Goal: Transaction & Acquisition: Purchase product/service

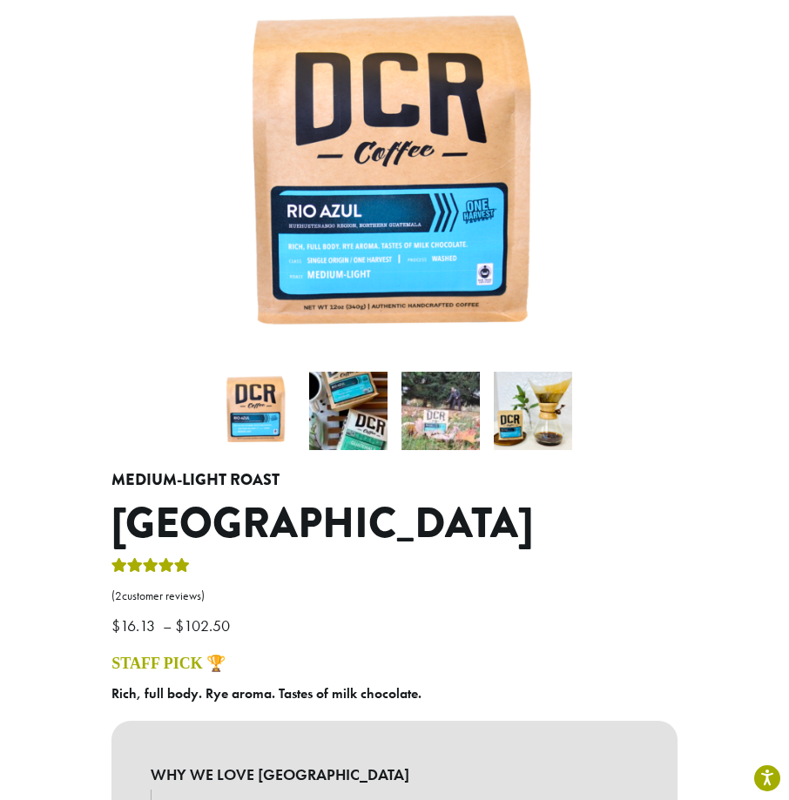
scroll to position [435, 0]
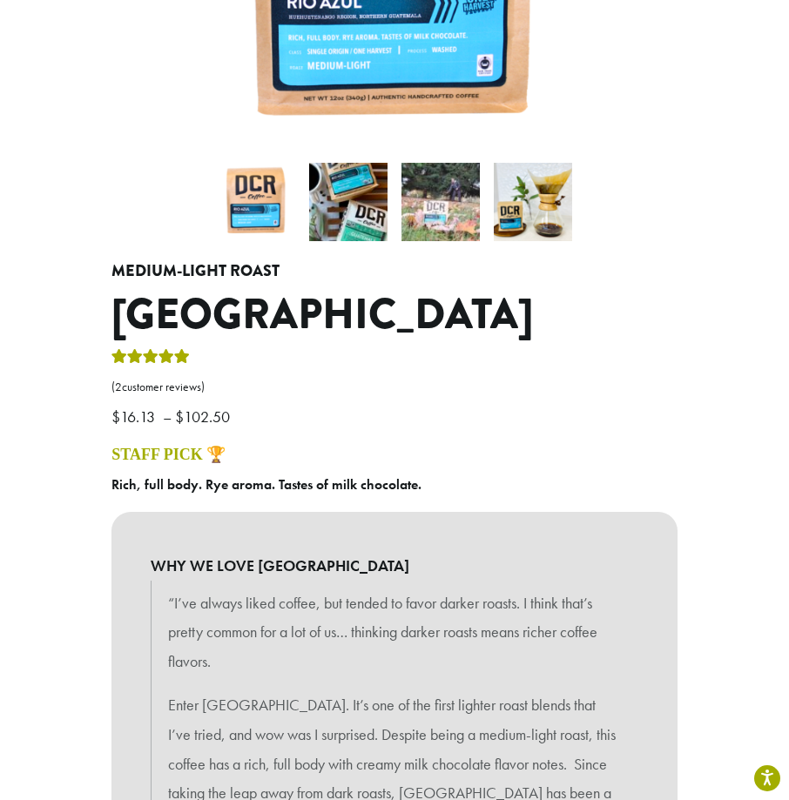
click at [326, 202] on img at bounding box center [348, 202] width 78 height 78
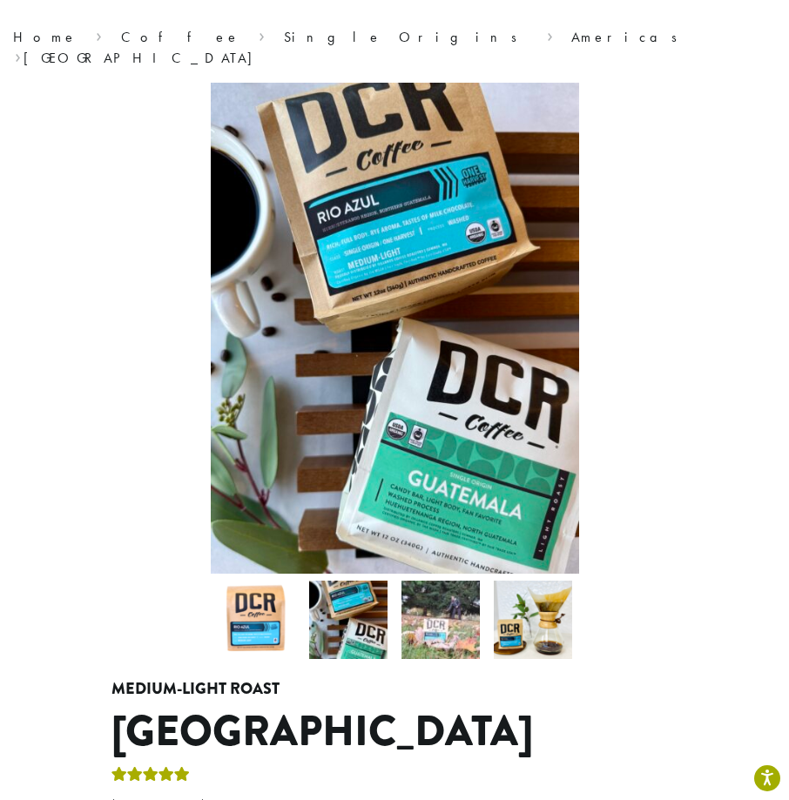
scroll to position [87, 0]
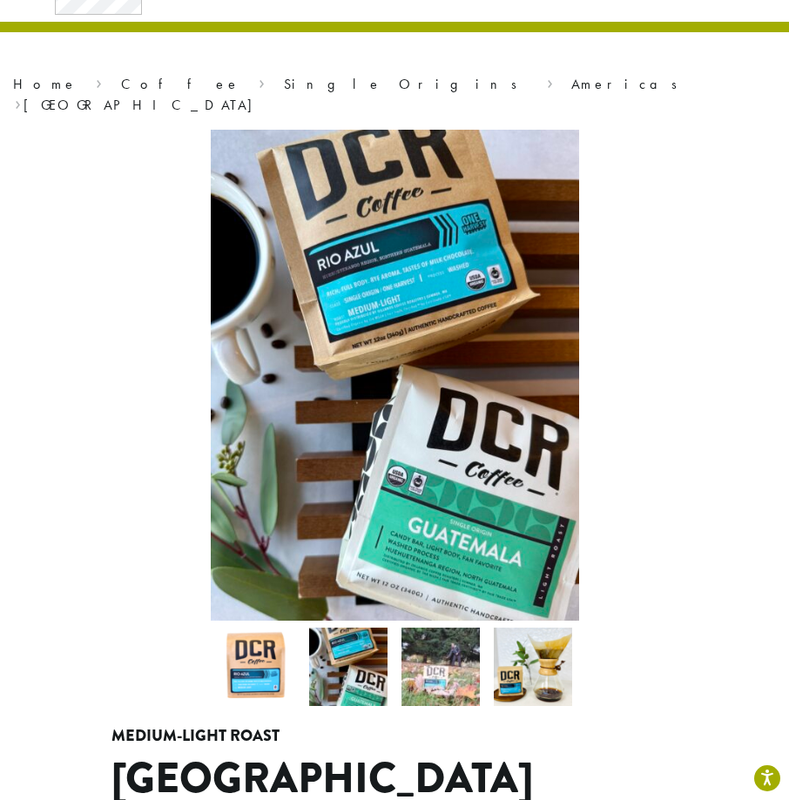
click at [442, 674] on img at bounding box center [440, 667] width 78 height 78
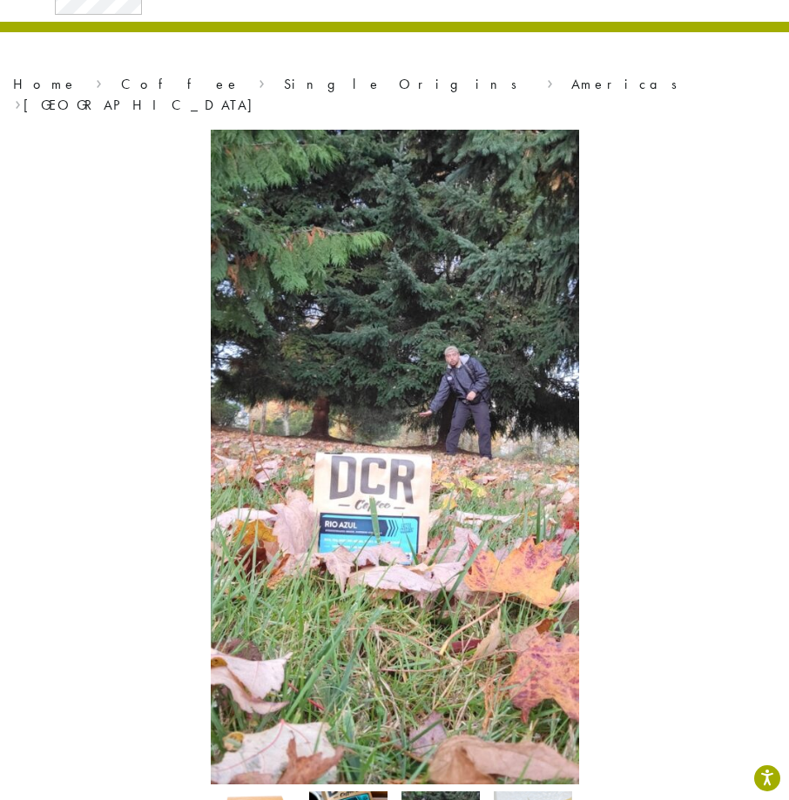
click at [477, 419] on img at bounding box center [359, 500] width 522 height 929
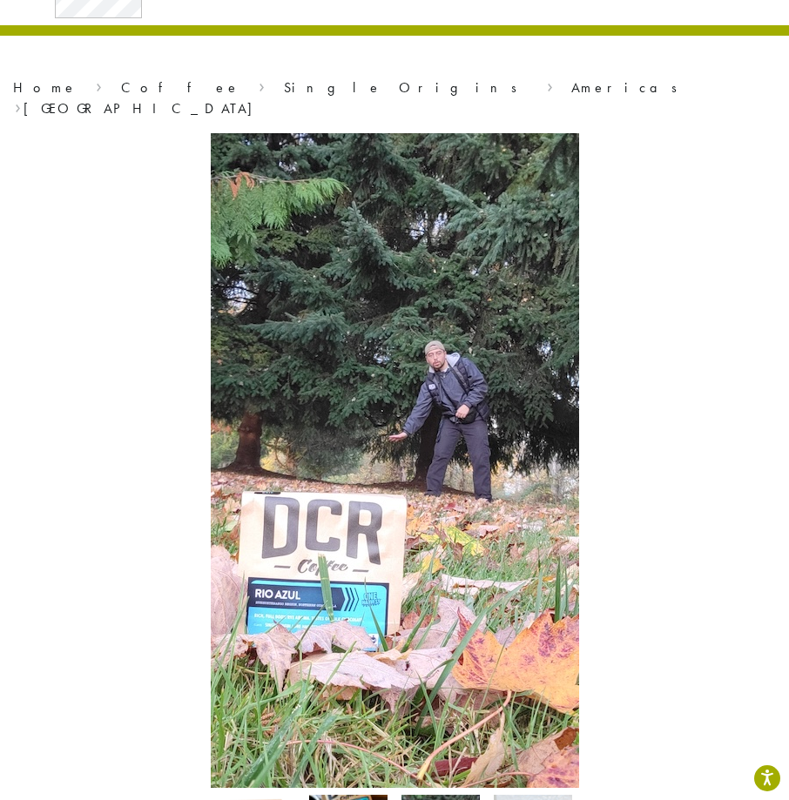
scroll to position [174, 0]
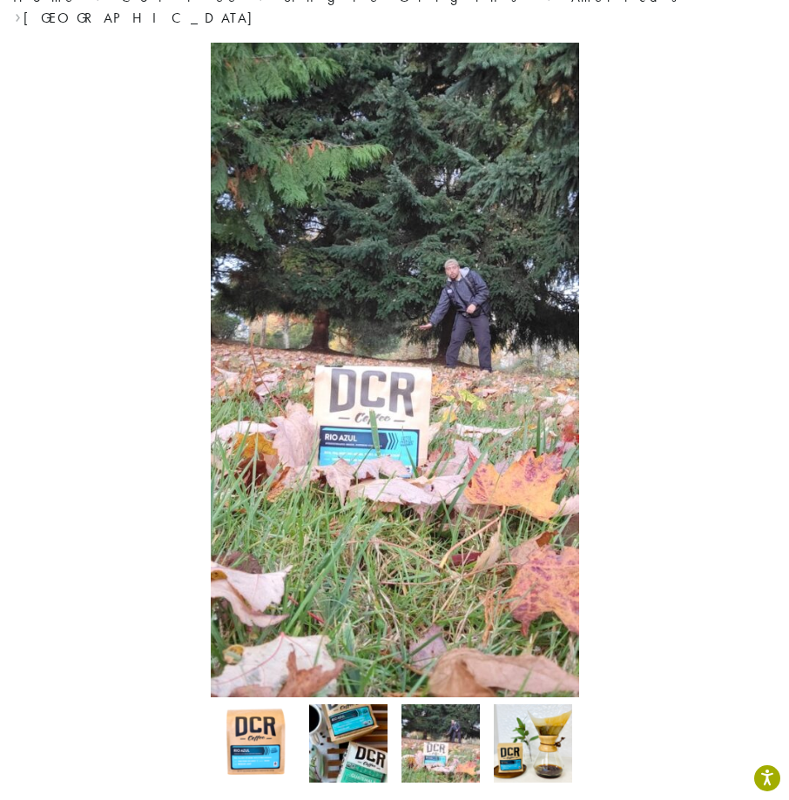
click at [524, 742] on img at bounding box center [533, 743] width 78 height 78
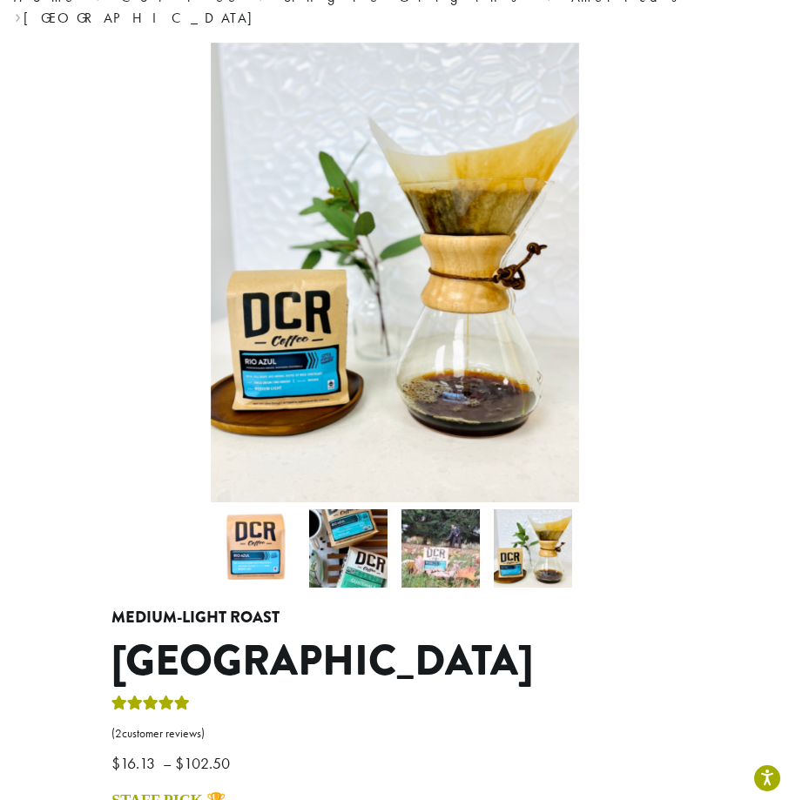
click at [494, 317] on img at bounding box center [395, 273] width 368 height 460
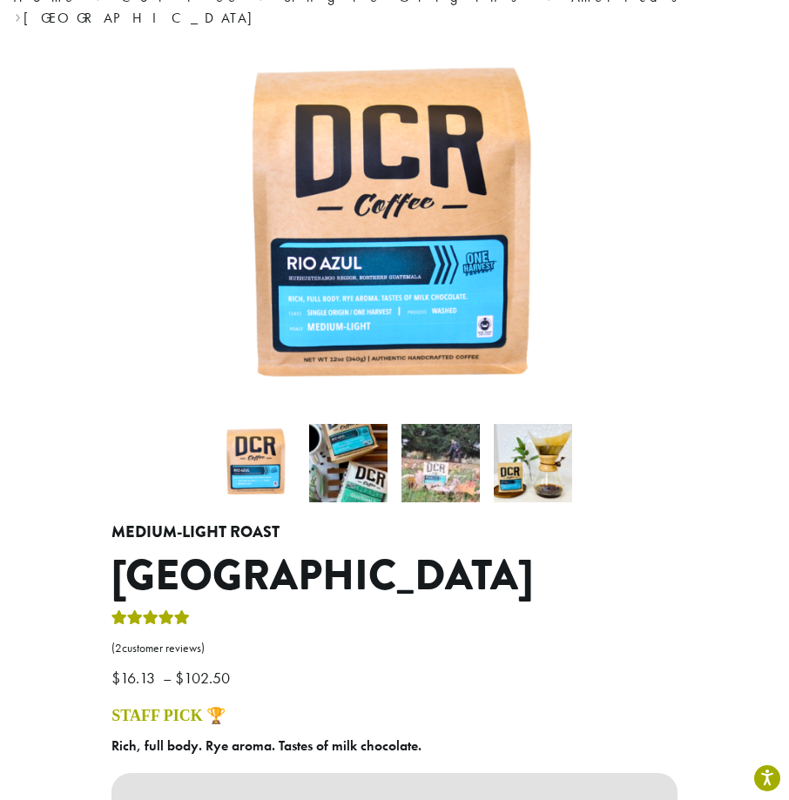
click at [456, 448] on img at bounding box center [440, 463] width 78 height 78
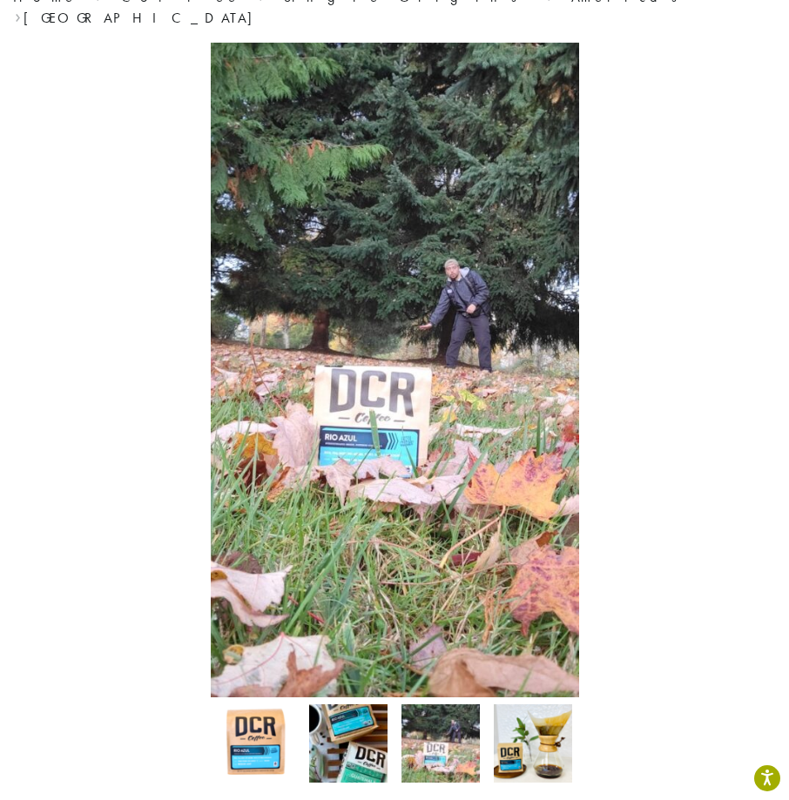
click at [420, 193] on img at bounding box center [395, 370] width 368 height 655
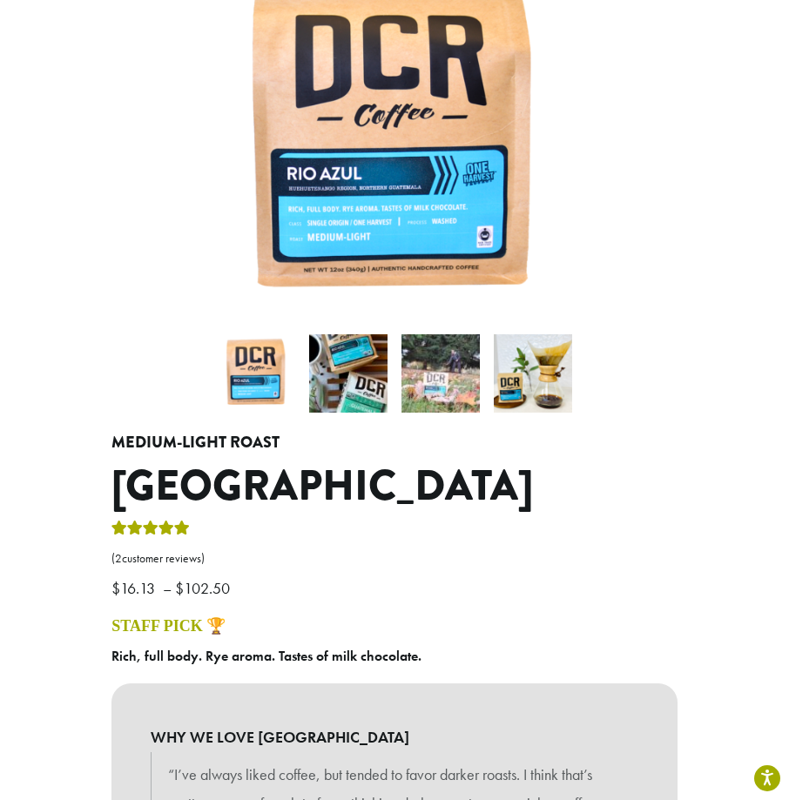
scroll to position [435, 0]
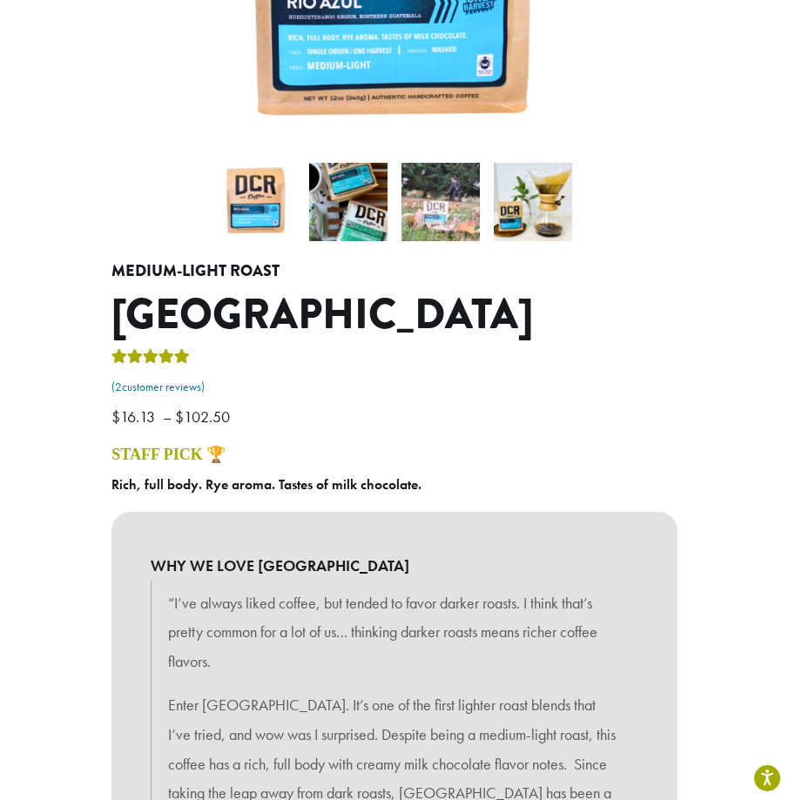
click at [192, 379] on link "( 2 customer reviews)" at bounding box center [394, 387] width 566 height 17
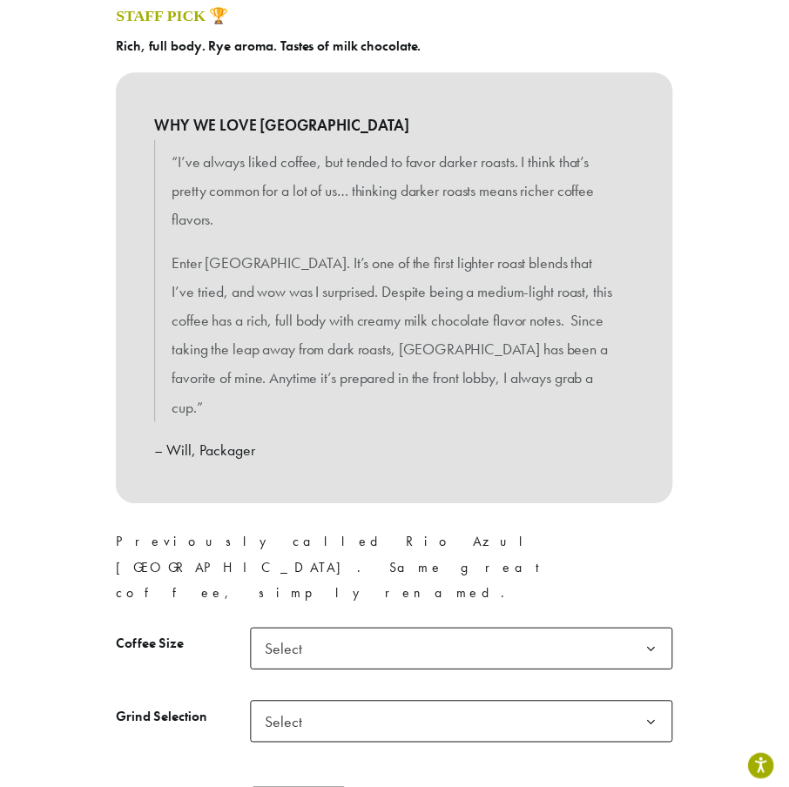
scroll to position [1044, 0]
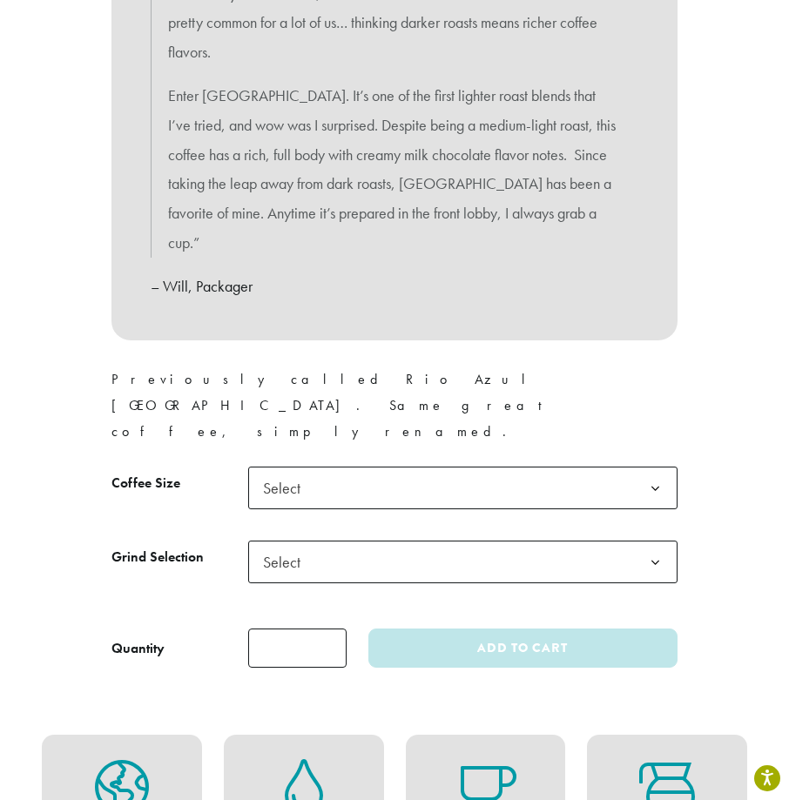
click at [448, 467] on span "Select" at bounding box center [462, 488] width 429 height 43
click at [427, 541] on span "Select" at bounding box center [462, 562] width 429 height 43
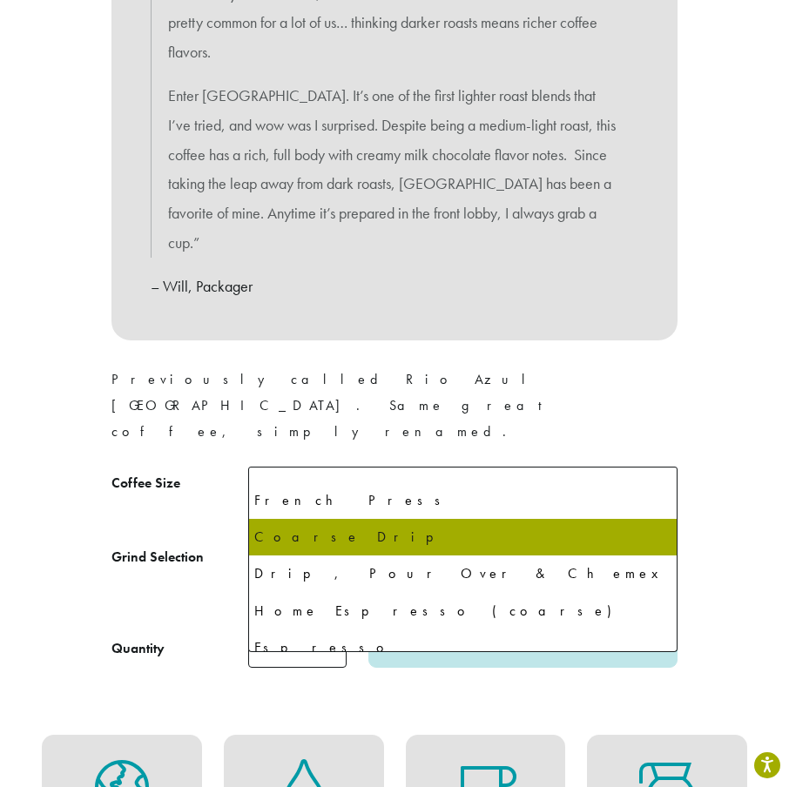
scroll to position [119, 0]
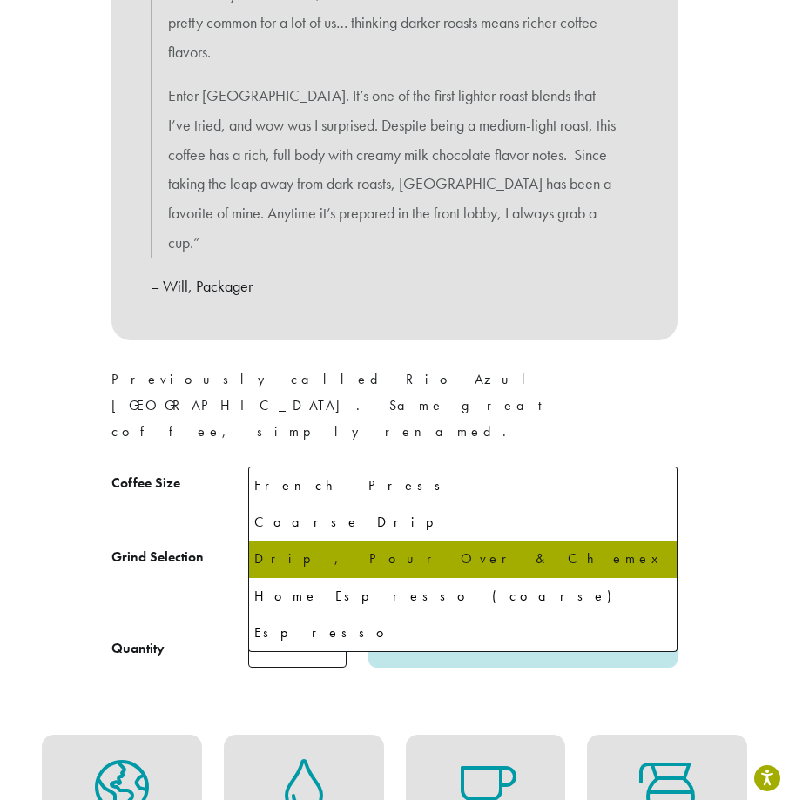
select select "*********"
select select "**********"
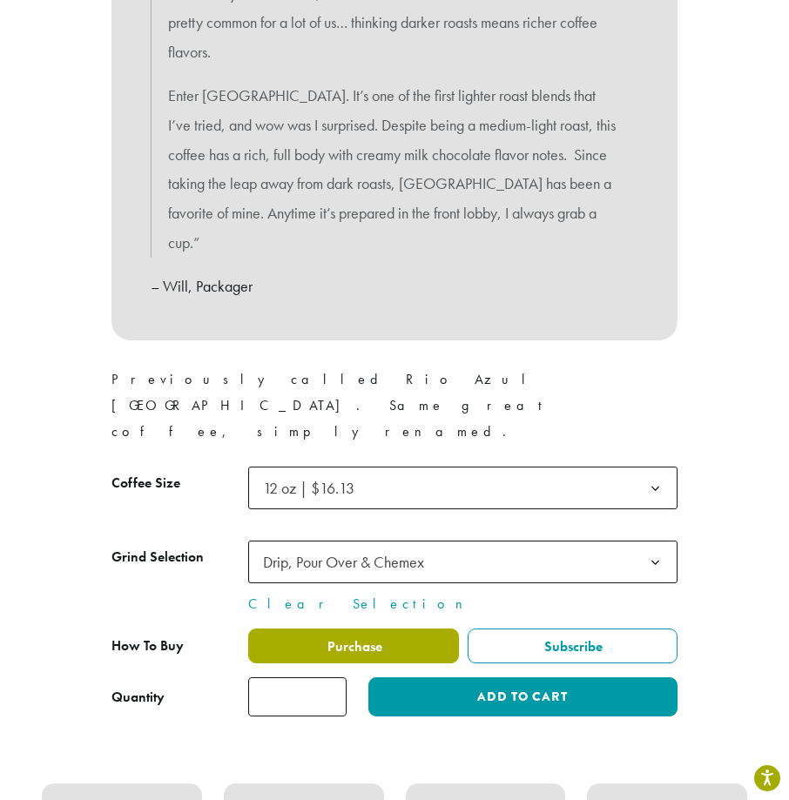
click at [375, 637] on span "Purchase" at bounding box center [353, 646] width 57 height 18
click at [388, 541] on td "**********" at bounding box center [462, 578] width 429 height 74
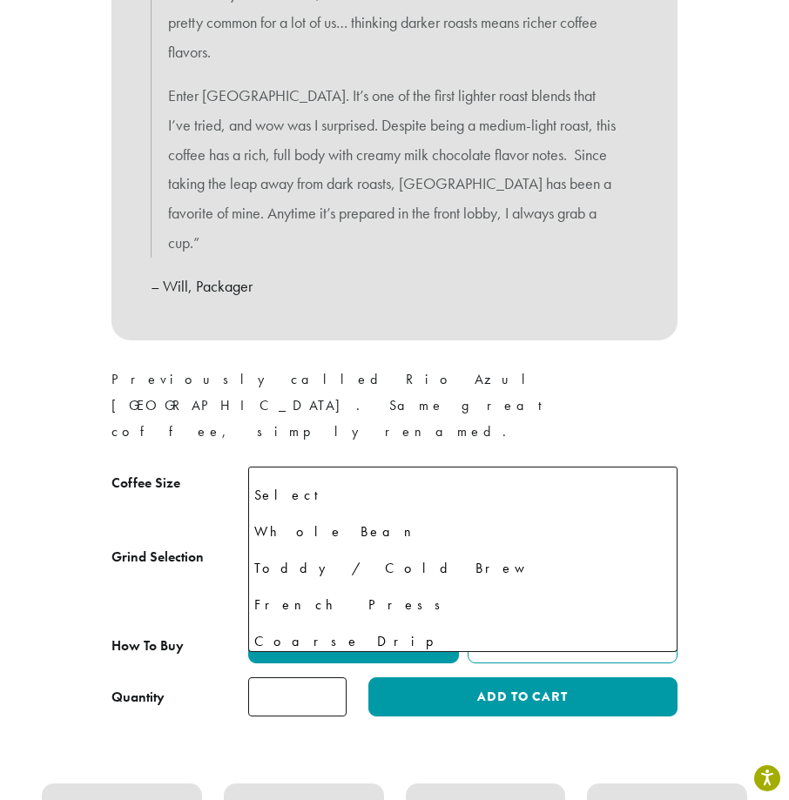
click at [408, 552] on span "Drip, Pour Over & Chemex" at bounding box center [343, 562] width 161 height 20
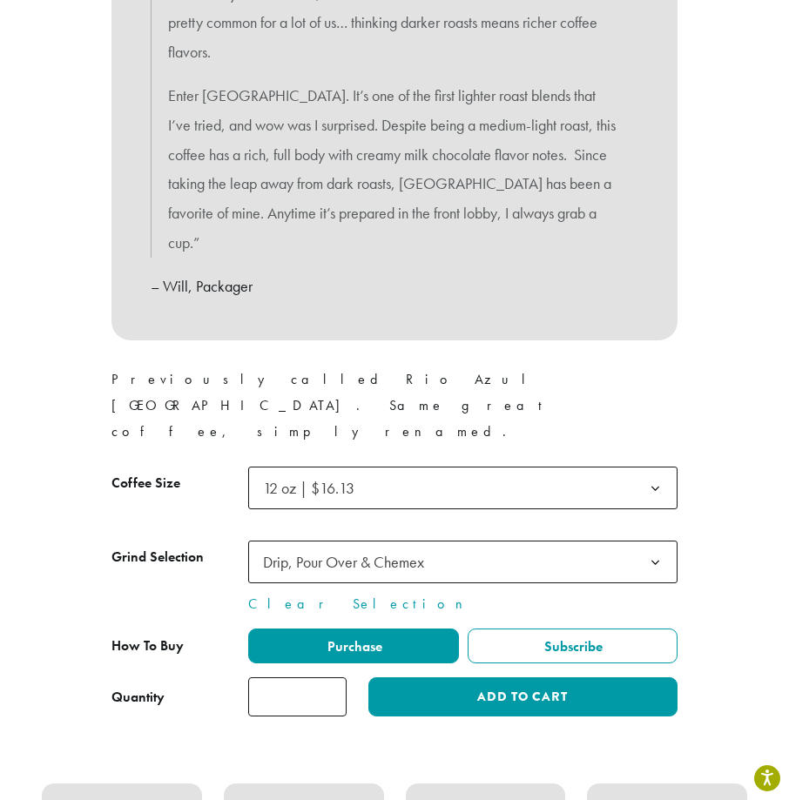
click at [186, 677] on div "Quantity Guatemala quantity * Add to cart" at bounding box center [394, 696] width 566 height 39
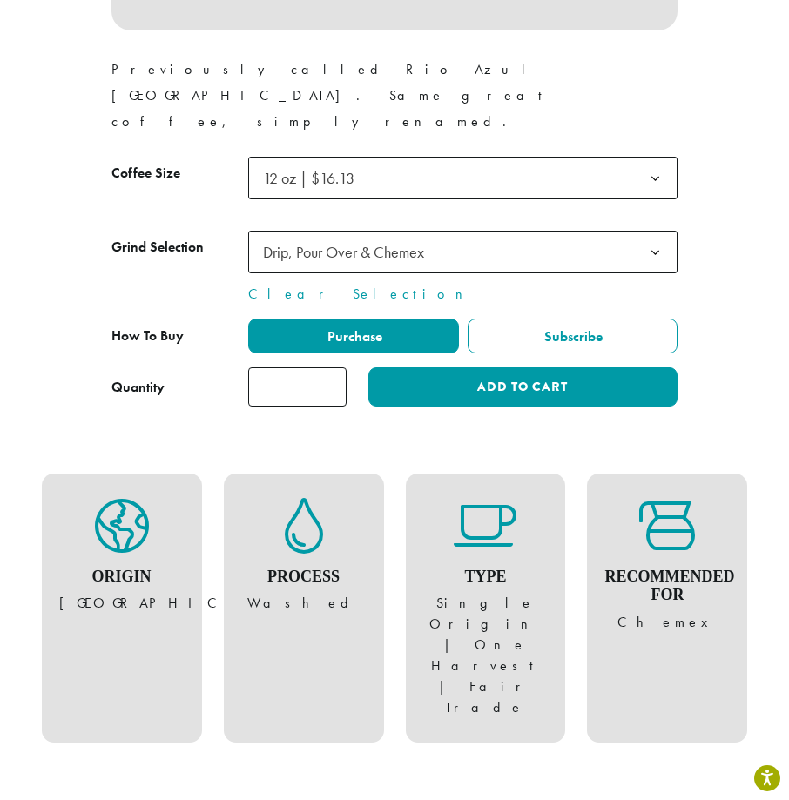
scroll to position [1393, 0]
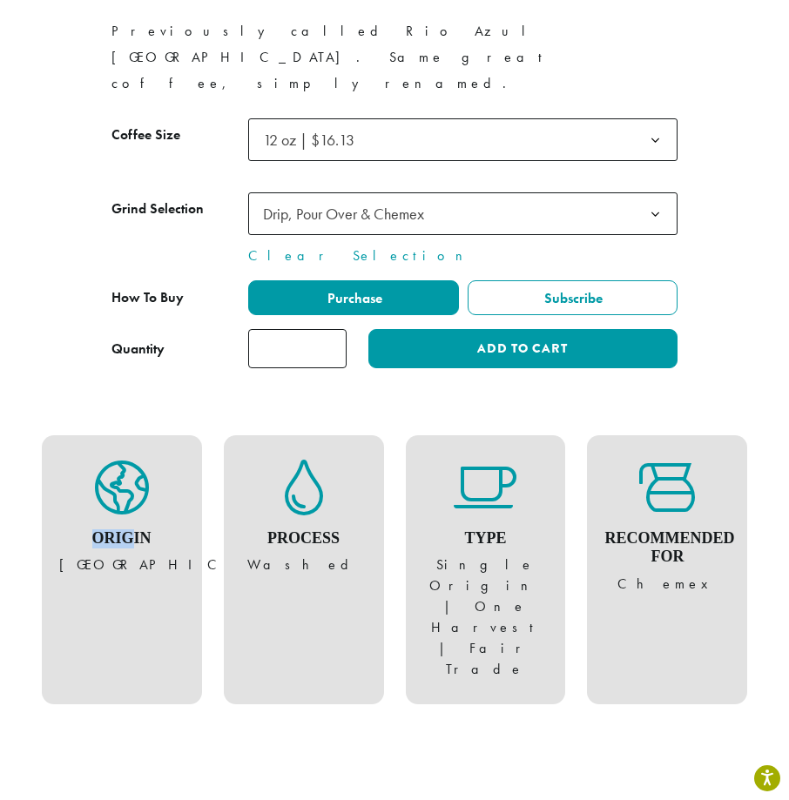
click at [130, 460] on figure "Origin [GEOGRAPHIC_DATA]" at bounding box center [121, 518] width 125 height 117
click at [342, 525] on div "Origin [GEOGRAPHIC_DATA] Process Washed Type Single Origin | One Harvest | Fair…" at bounding box center [394, 570] width 762 height 292
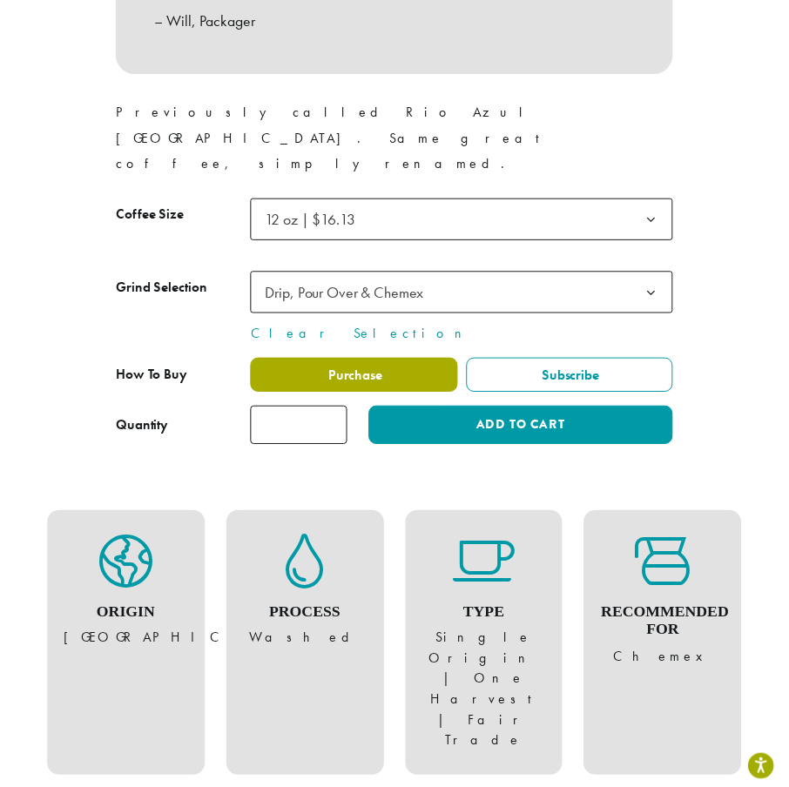
scroll to position [1306, 0]
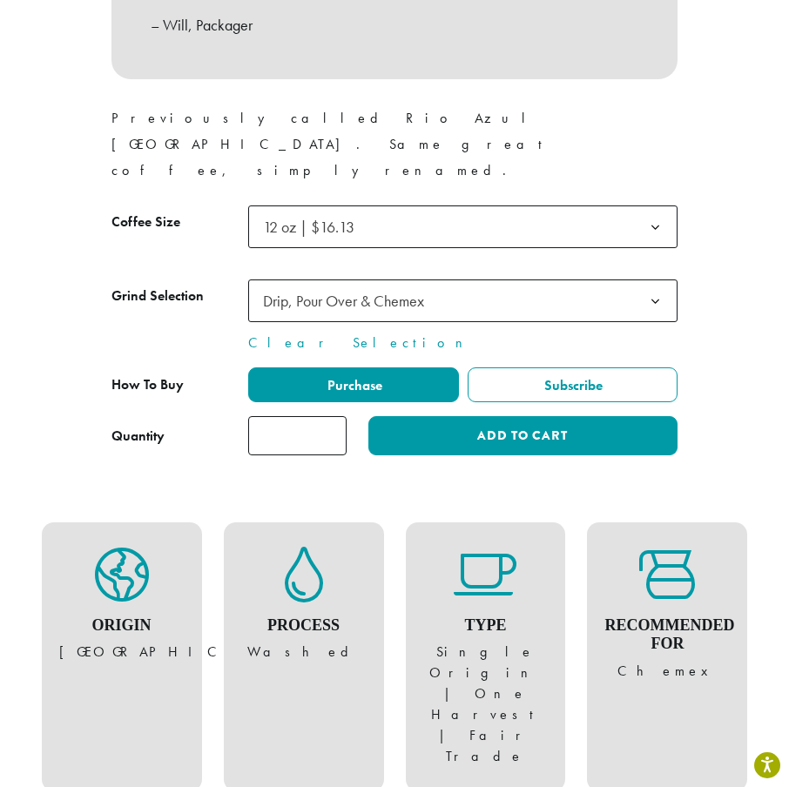
click at [495, 279] on span "Drip, Pour Over & Chemex" at bounding box center [462, 300] width 429 height 43
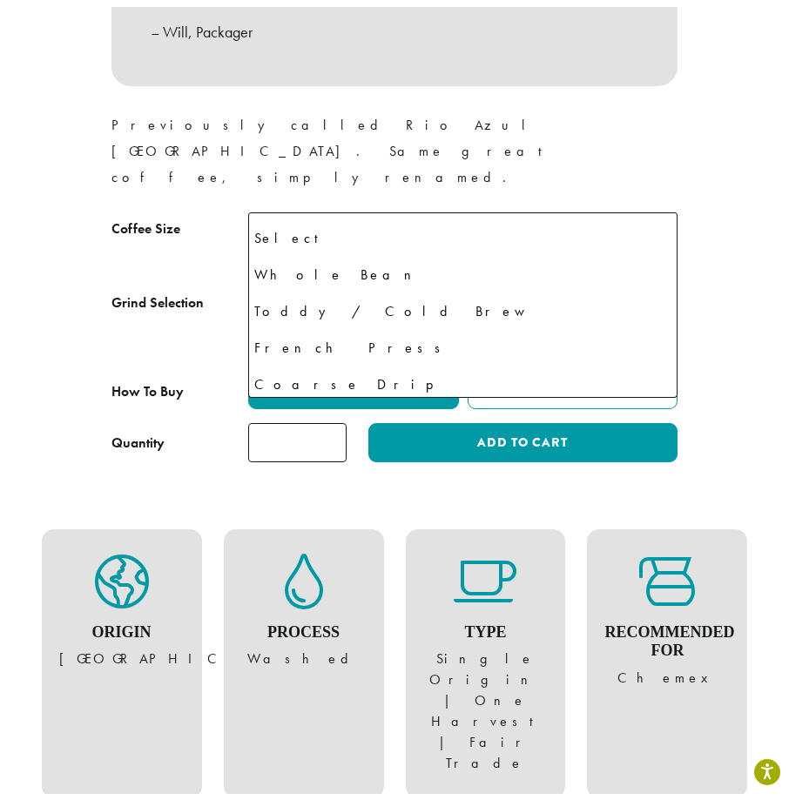
scroll to position [0, 0]
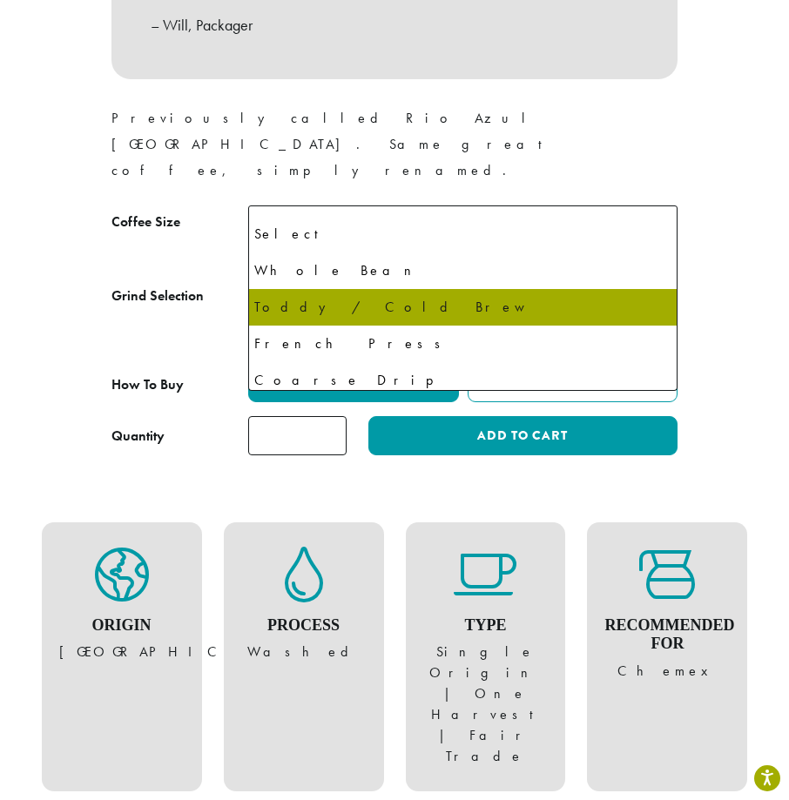
select select "*********"
select select "**********"
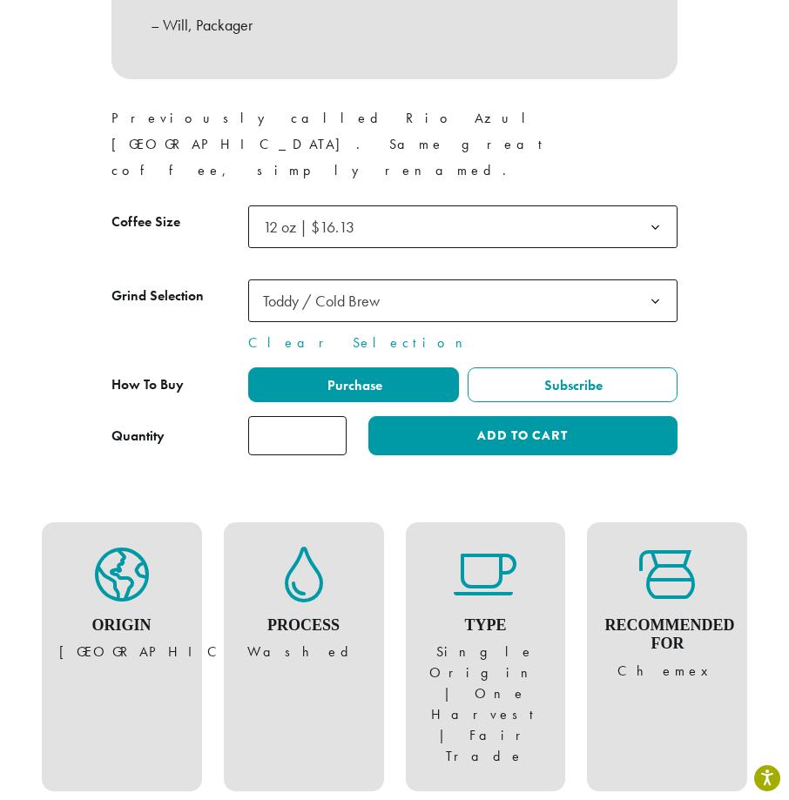
scroll to position [1741, 0]
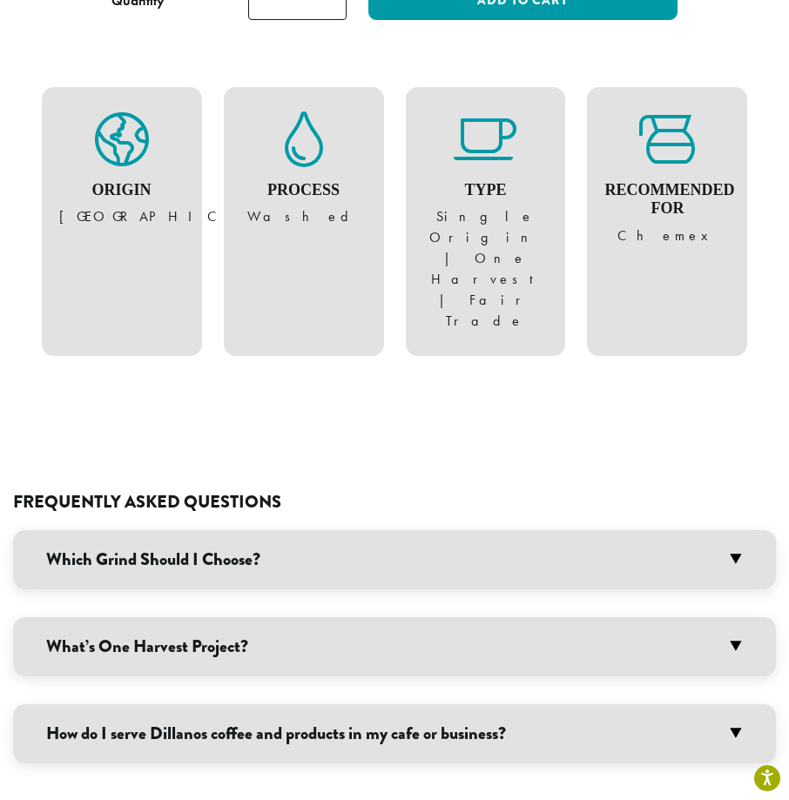
click at [366, 530] on div "Which Grind Should I Choose? We offer seven different grind options with most o…" at bounding box center [394, 646] width 762 height 233
click at [366, 530] on h3 "Which Grind Should I Choose?" at bounding box center [394, 559] width 762 height 59
